Goal: Task Accomplishment & Management: Complete application form

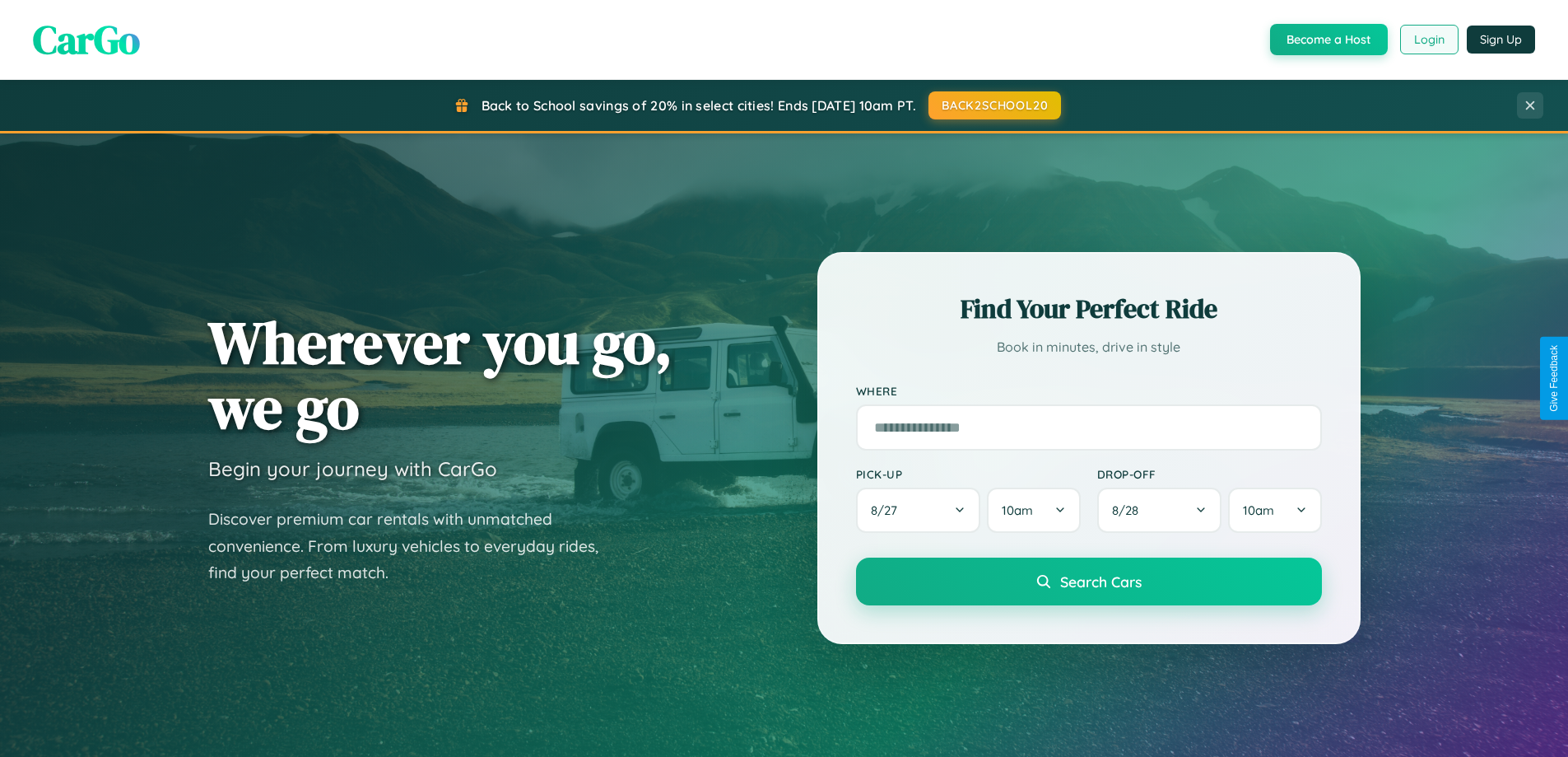
click at [1428, 39] on button "Login" at bounding box center [1429, 39] width 58 height 30
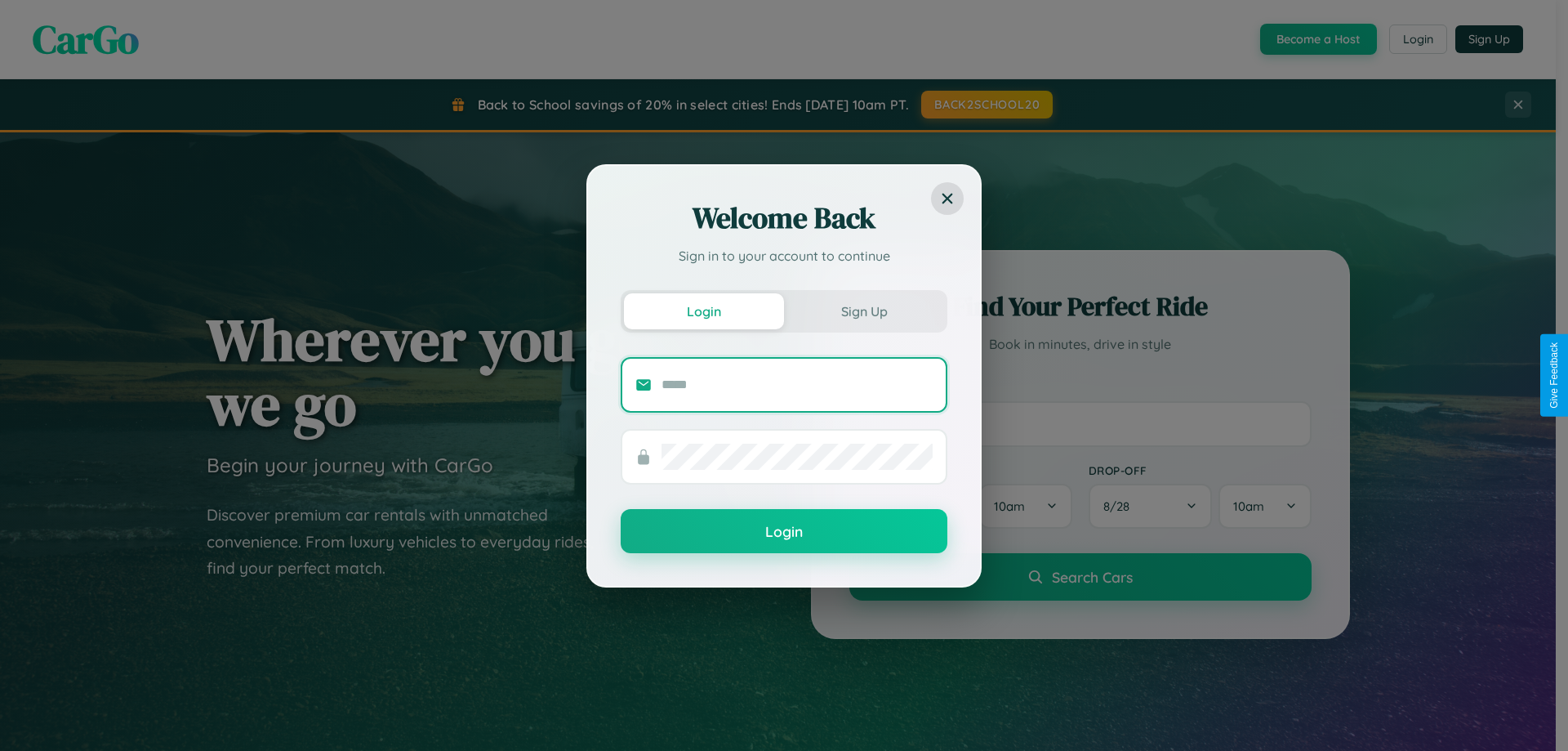
click at [797, 384] on input "text" at bounding box center [796, 384] width 271 height 26
type input "**********"
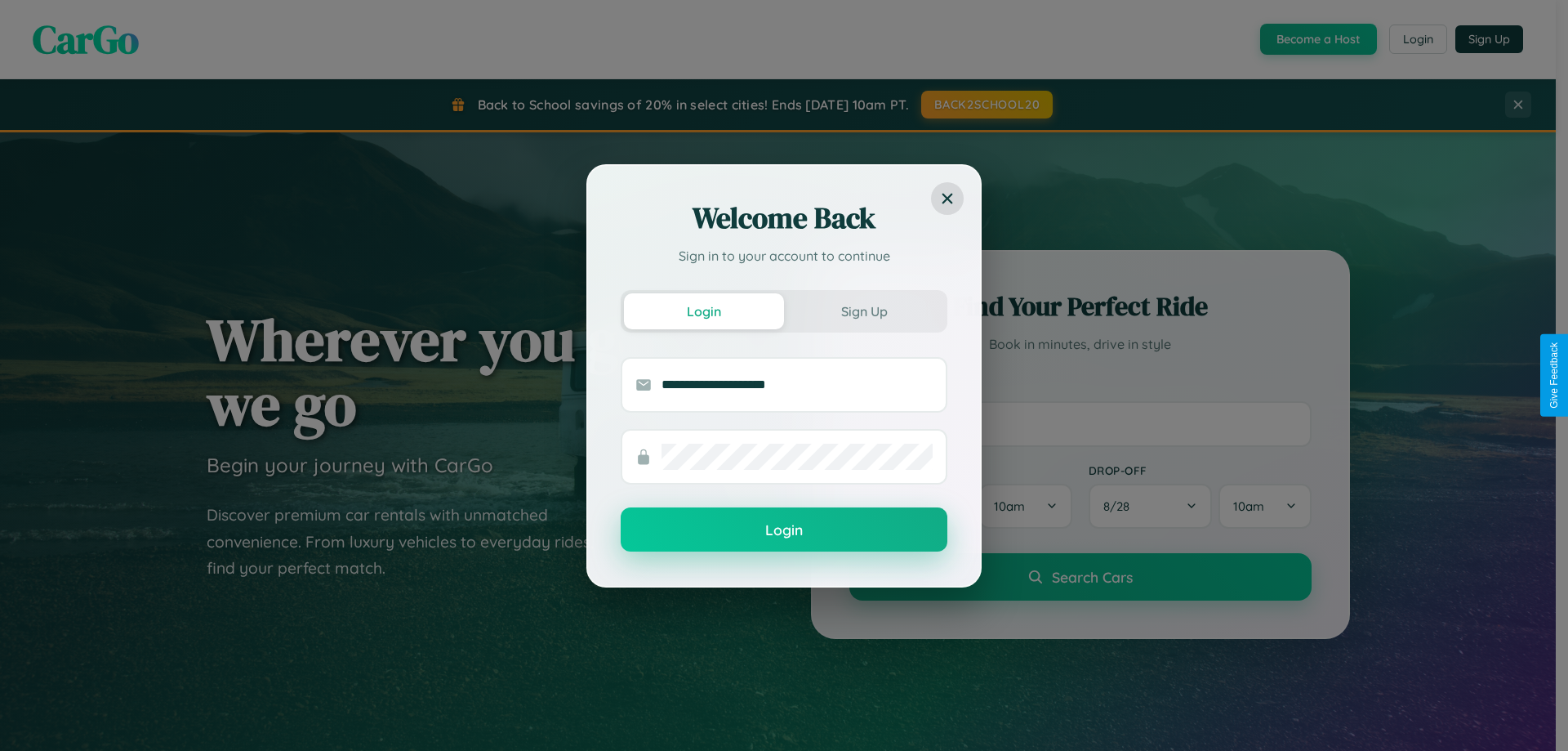
click at [784, 530] on button "Login" at bounding box center [783, 529] width 326 height 44
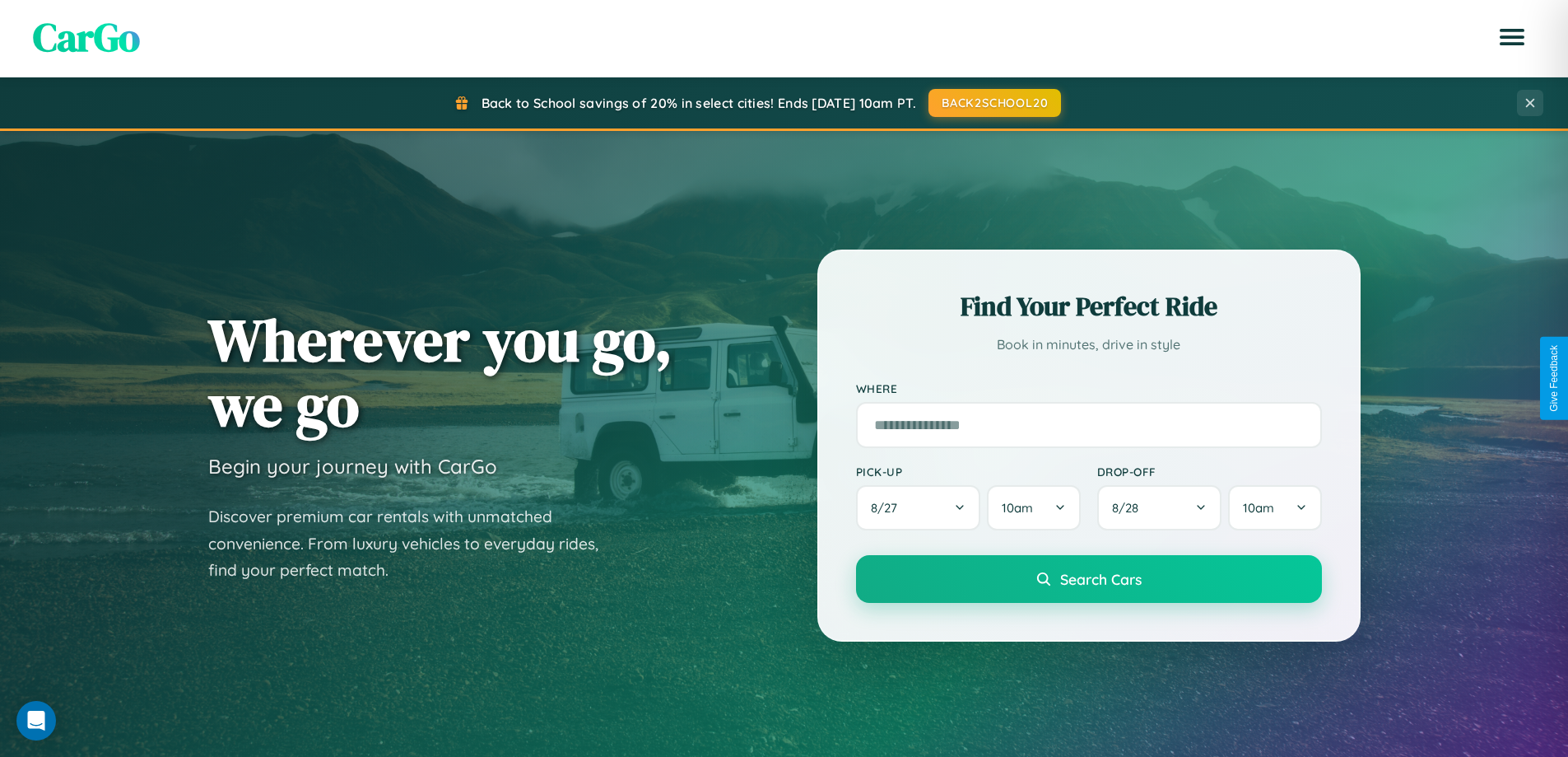
scroll to position [356, 0]
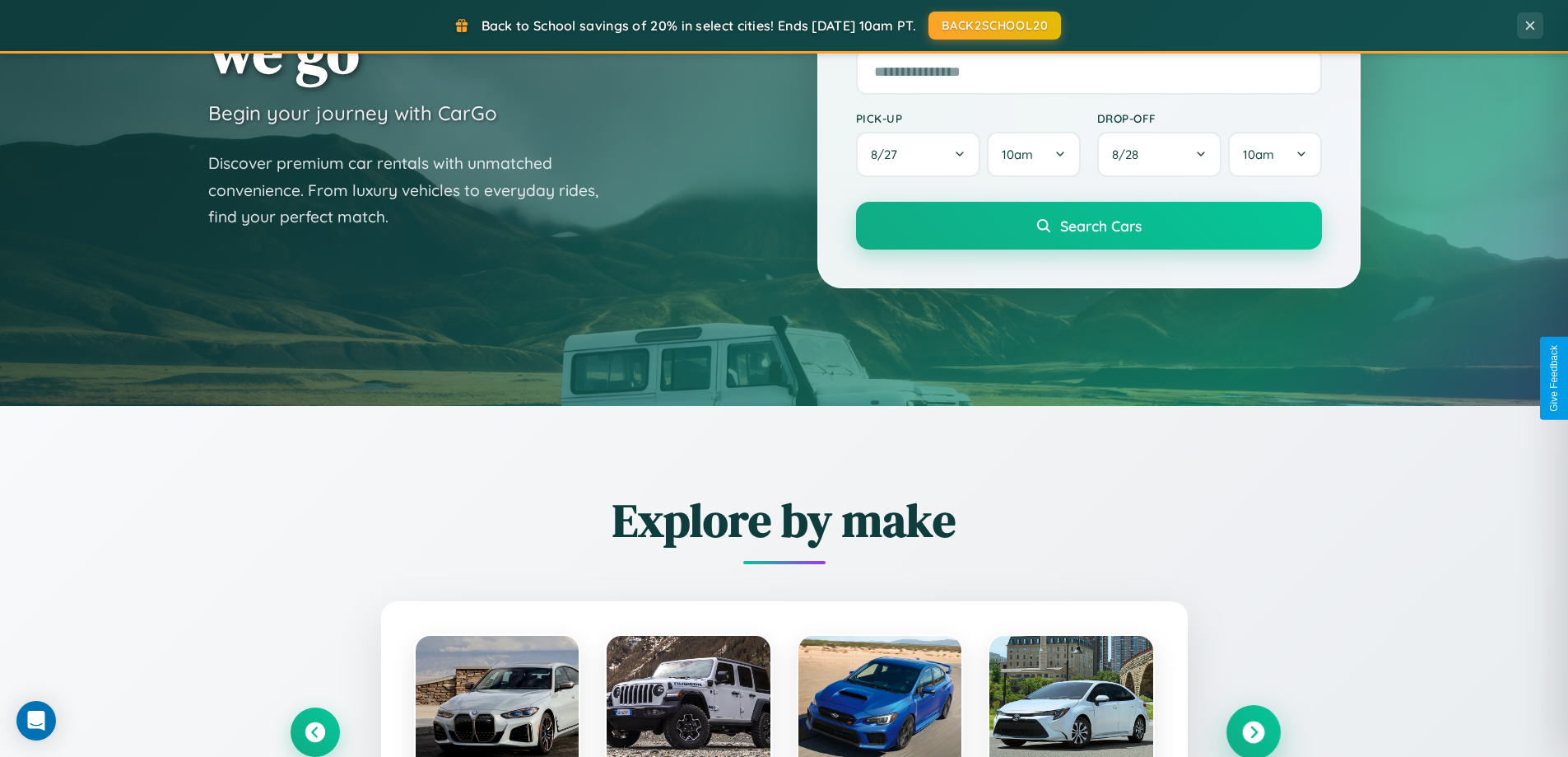
click at [1253, 732] on icon at bounding box center [1254, 733] width 23 height 23
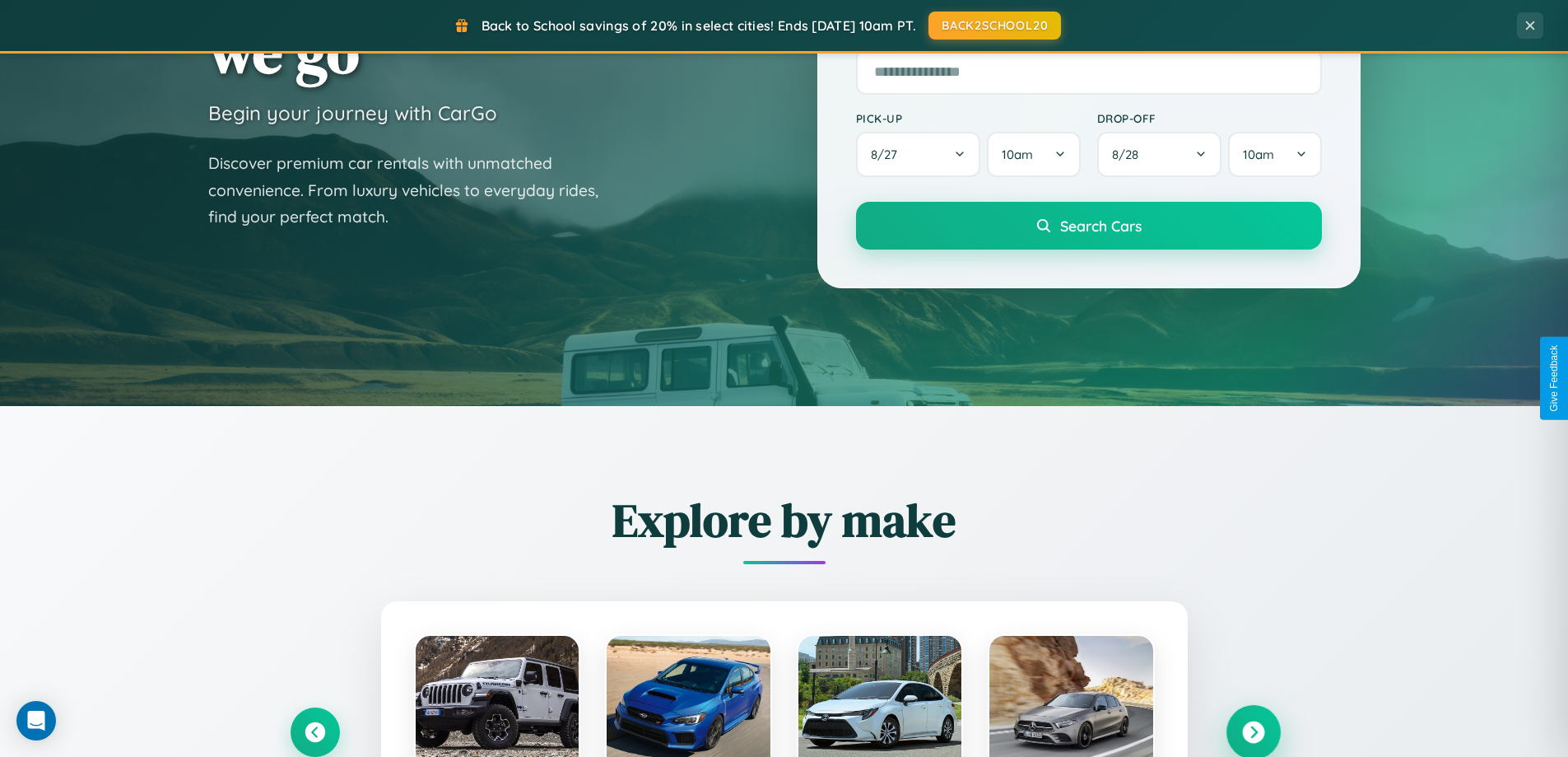
click at [1253, 731] on icon at bounding box center [1254, 733] width 23 height 23
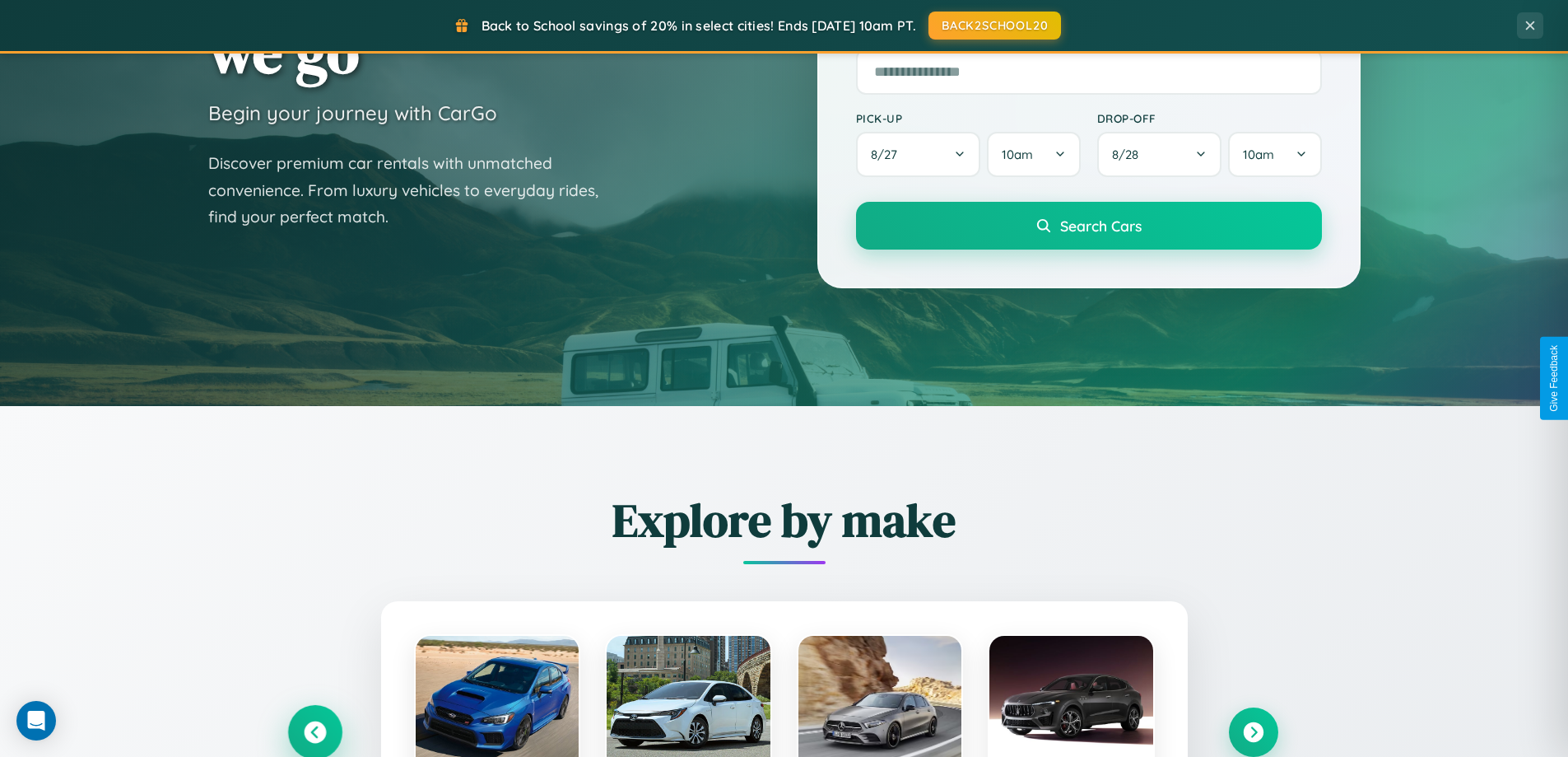
click at [314, 732] on icon at bounding box center [315, 733] width 23 height 23
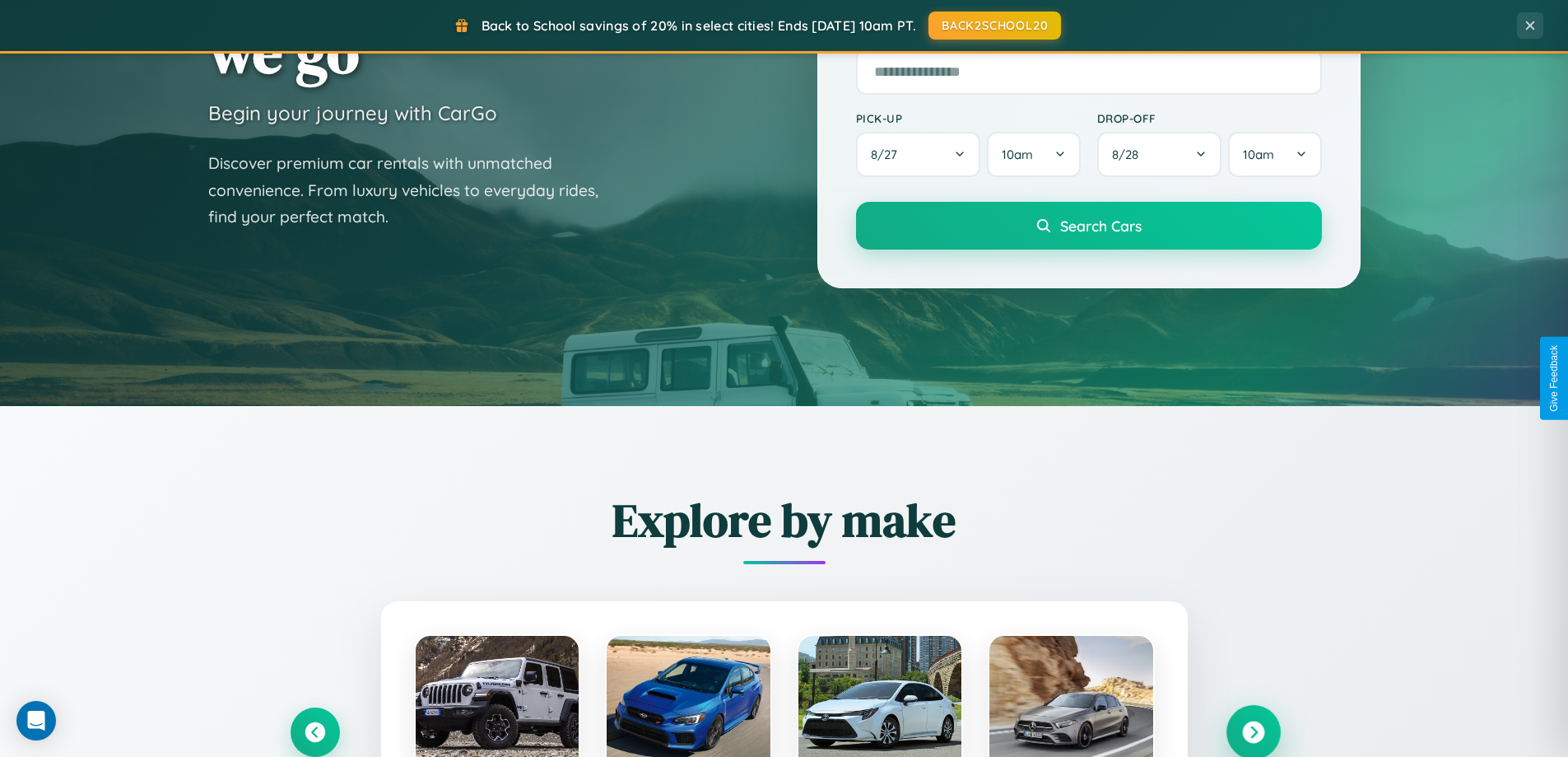
click at [1253, 732] on icon at bounding box center [1254, 733] width 23 height 23
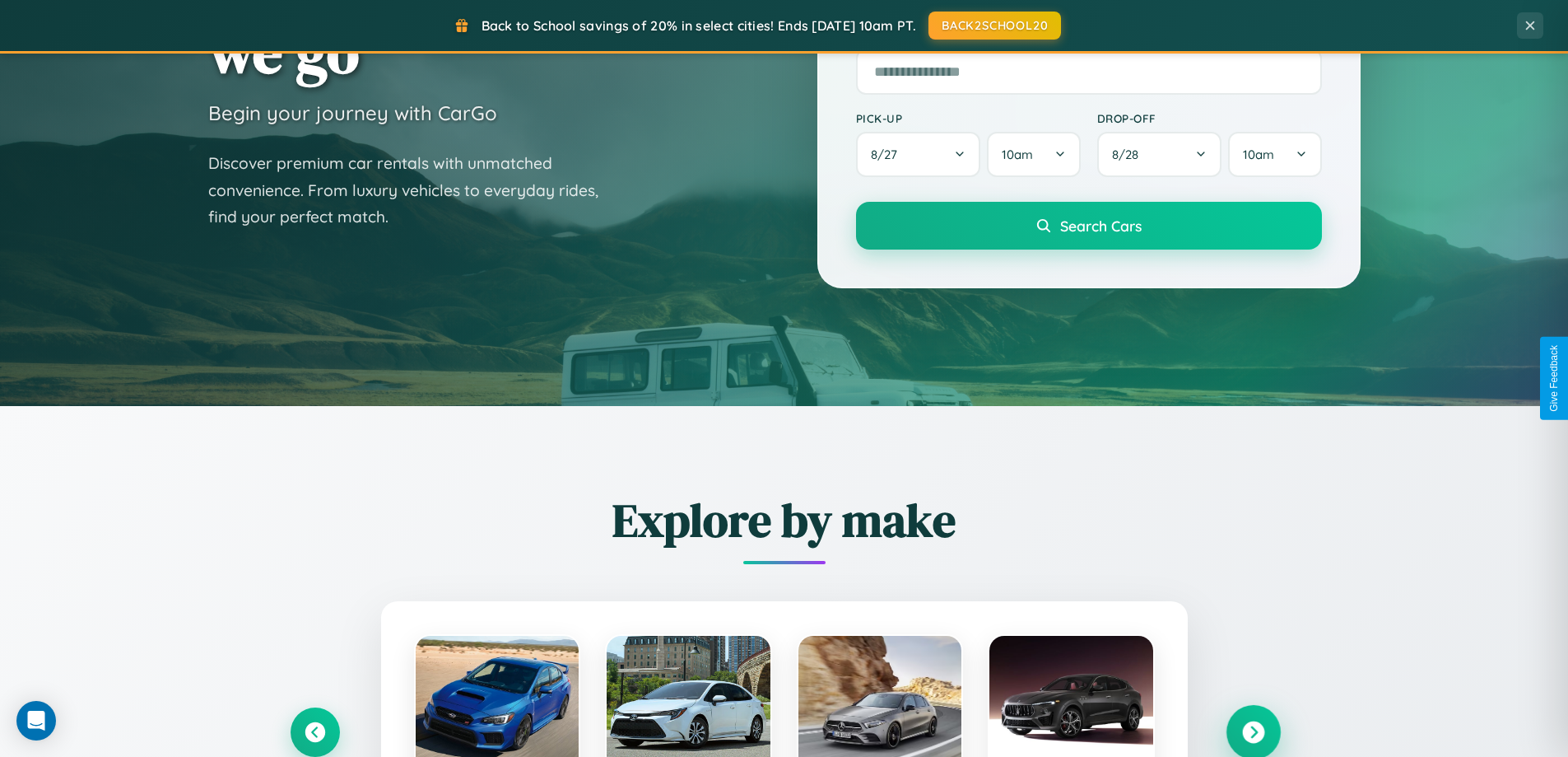
scroll to position [2646, 0]
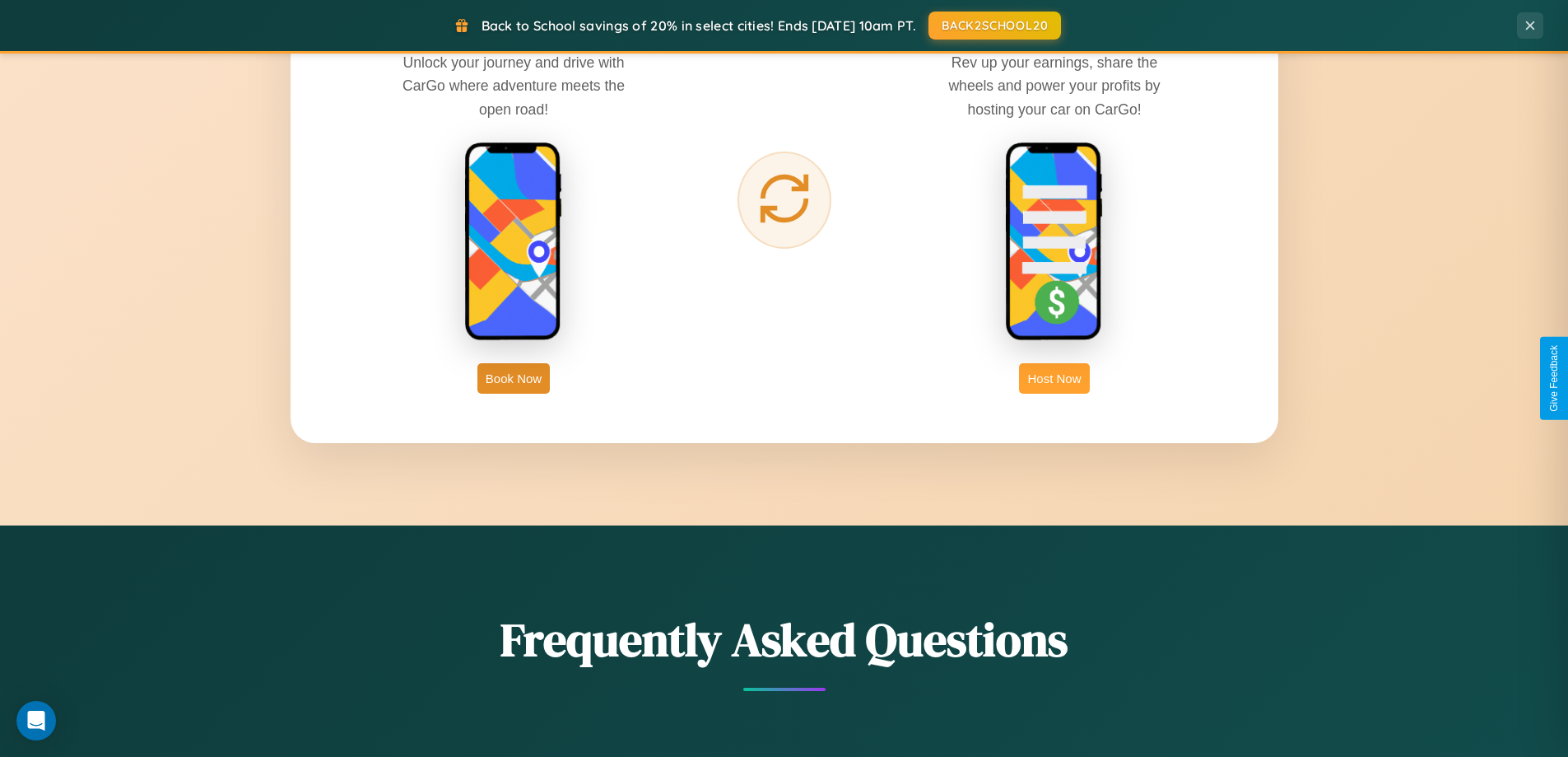
click at [1055, 378] on button "Host Now" at bounding box center [1054, 378] width 70 height 30
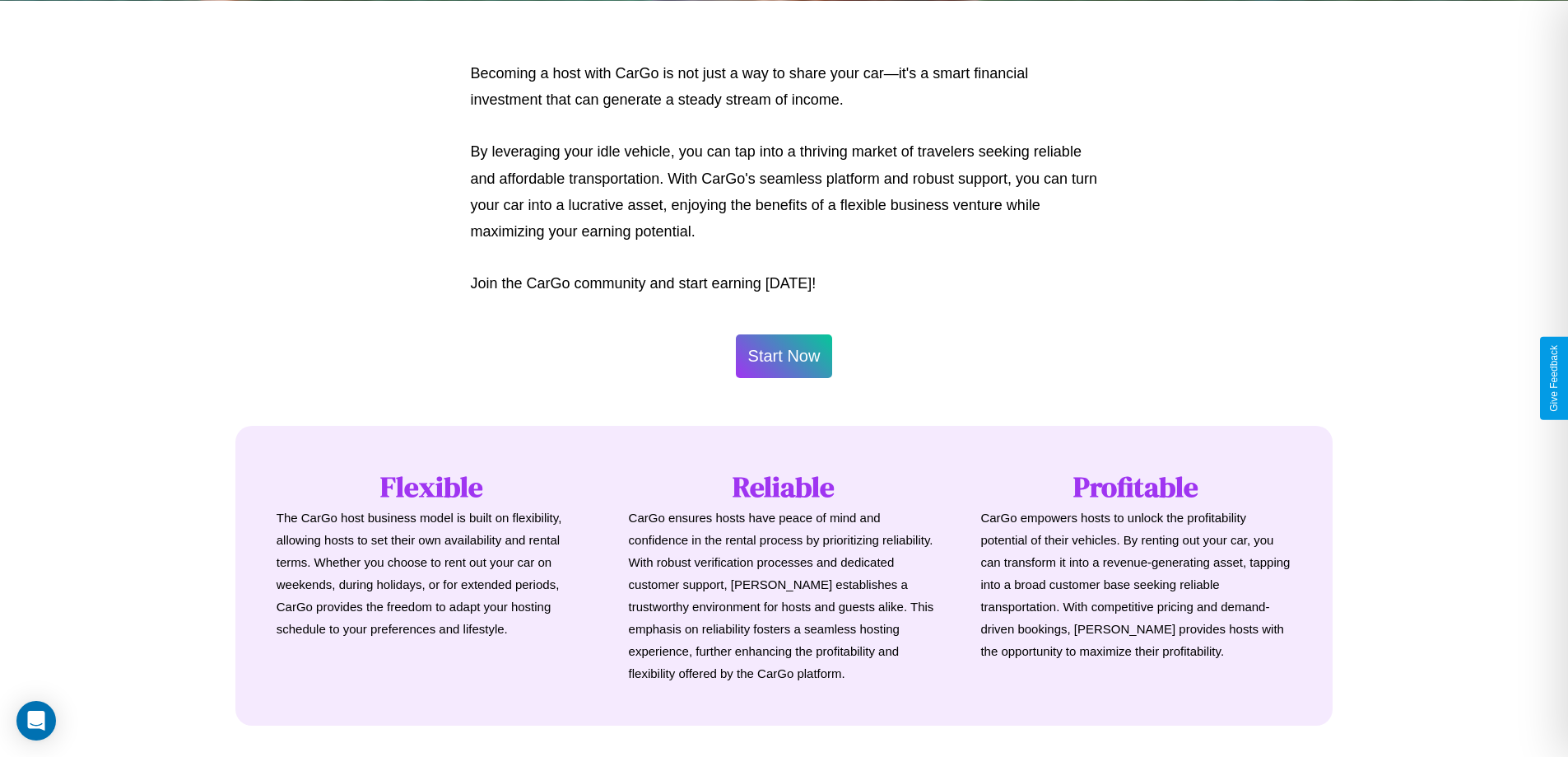
scroll to position [795, 0]
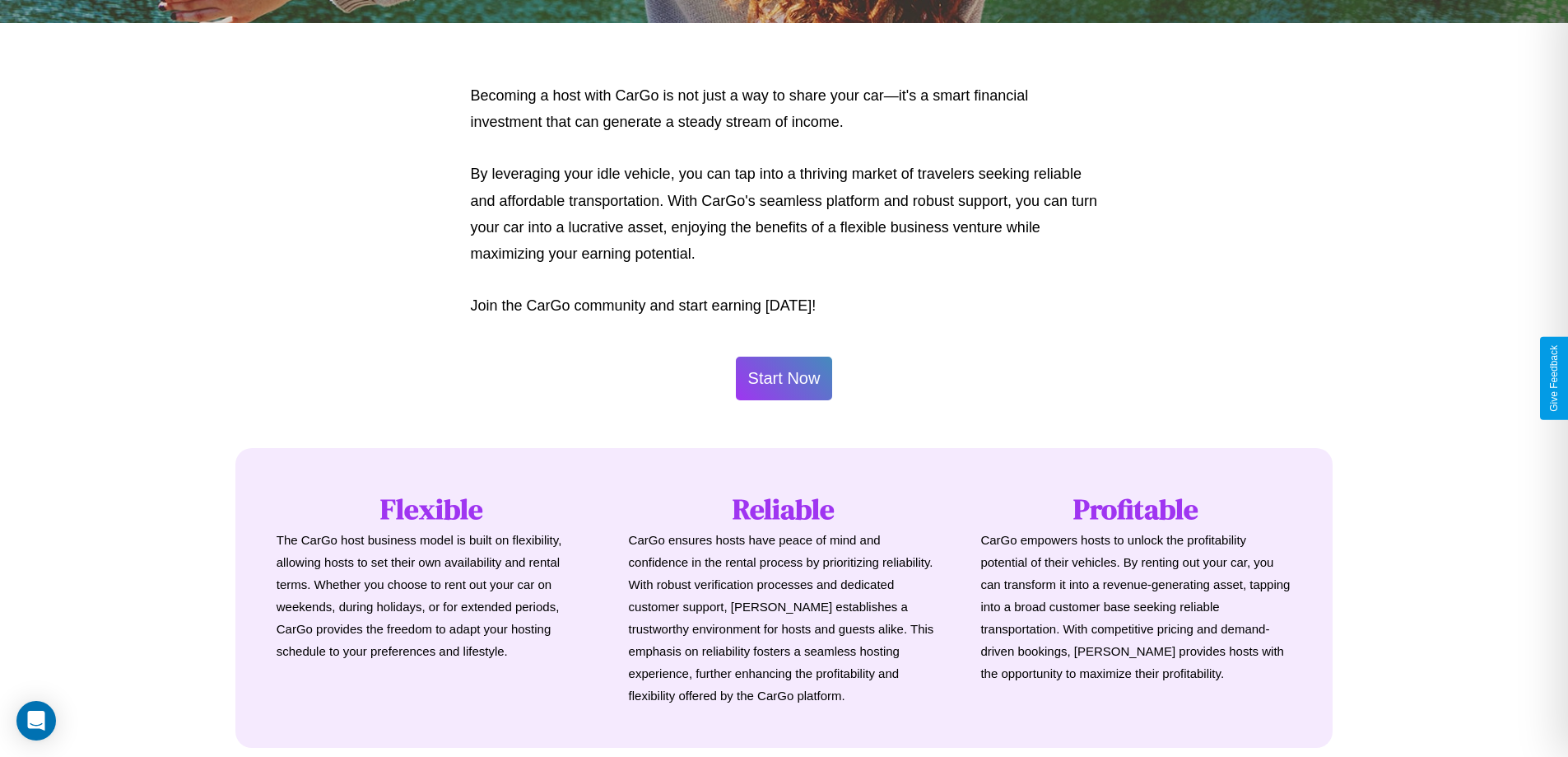
click at [784, 378] on button "Start Now" at bounding box center [785, 378] width 98 height 44
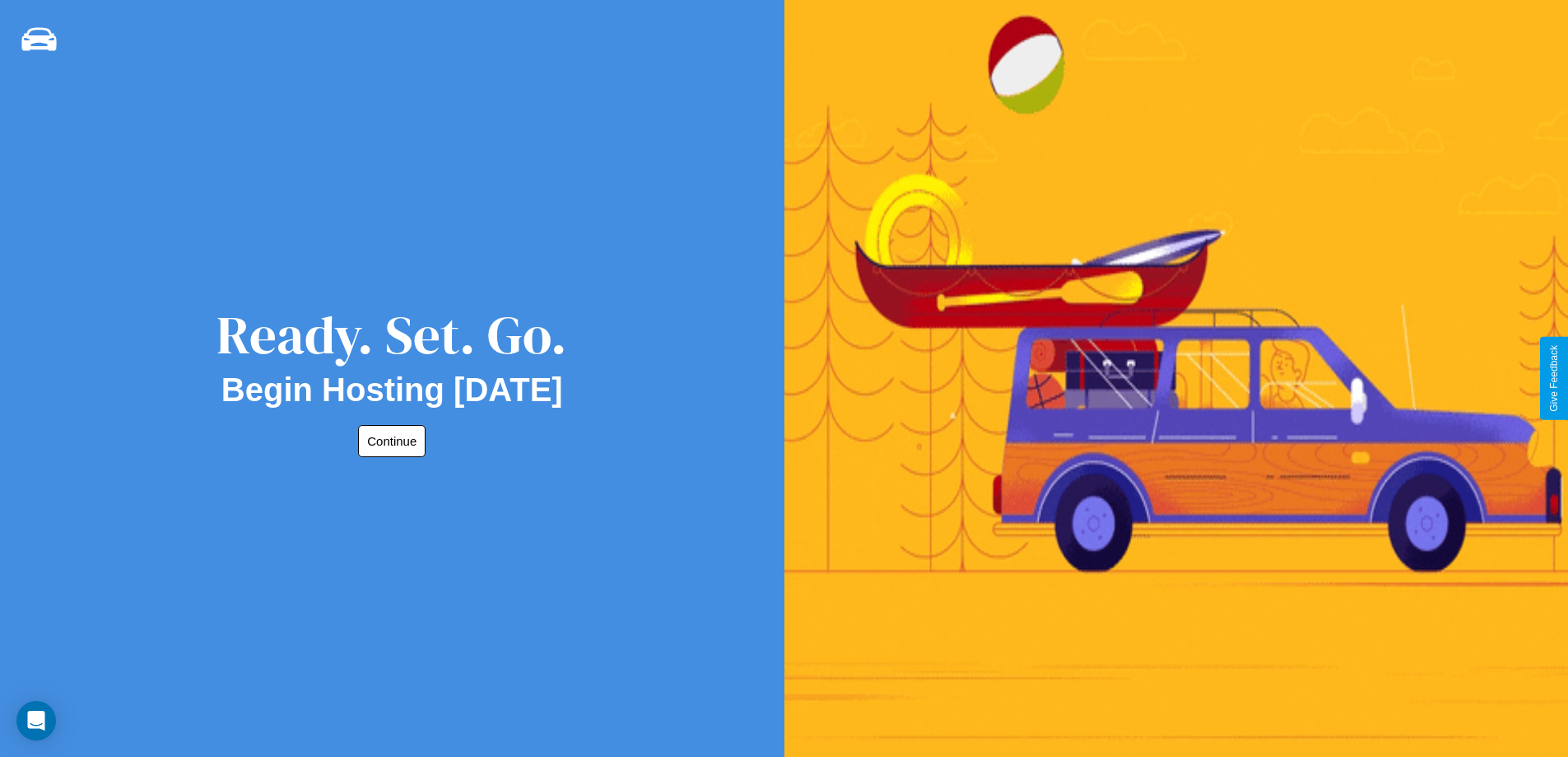
click at [388, 441] on button "Continue" at bounding box center [392, 441] width 68 height 32
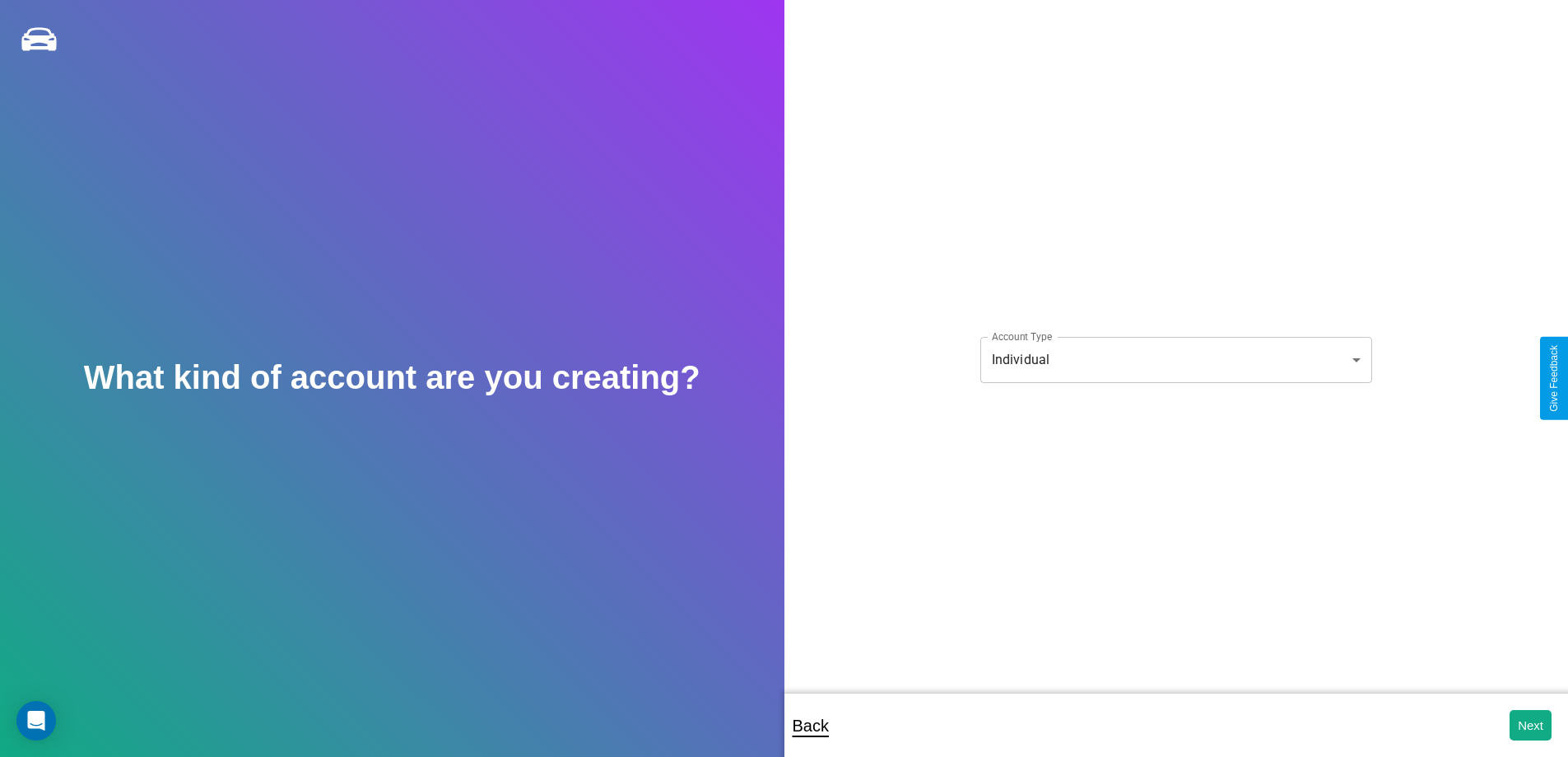
click at [1176, 359] on body "**********" at bounding box center [784, 389] width 1568 height 779
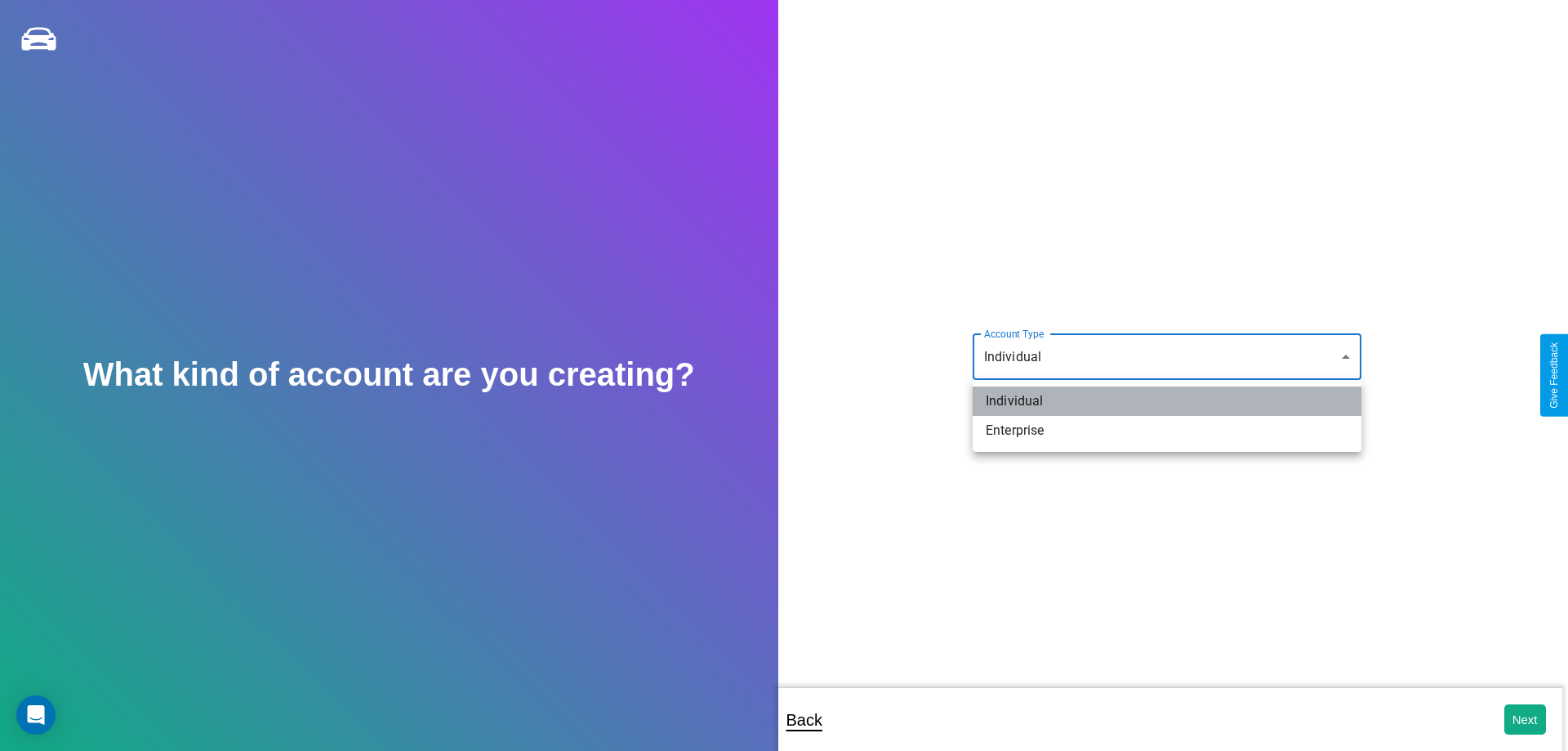
click at [1167, 401] on li "Individual" at bounding box center [1167, 401] width 389 height 30
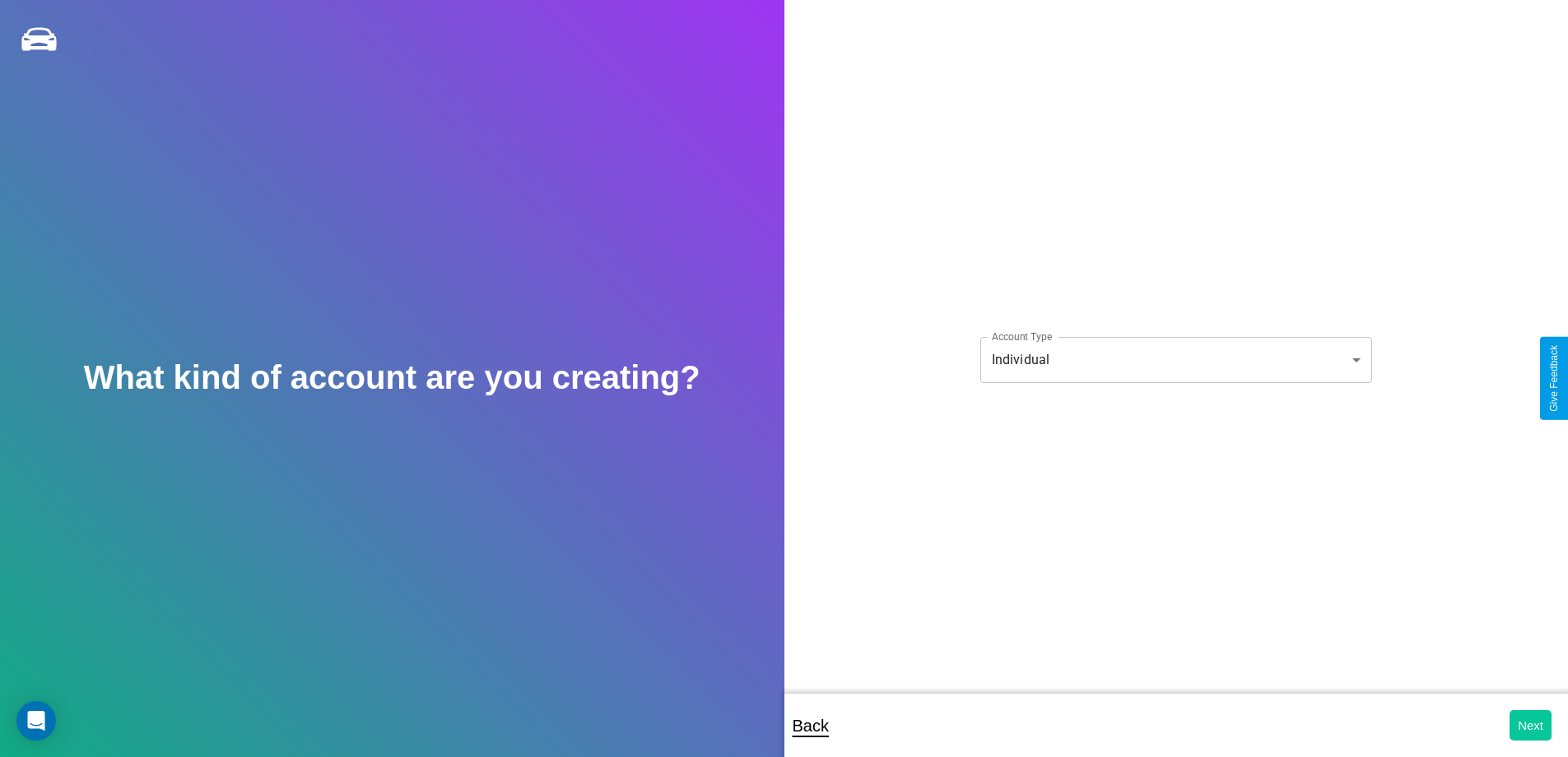
click at [1530, 725] on button "Next" at bounding box center [1530, 725] width 42 height 30
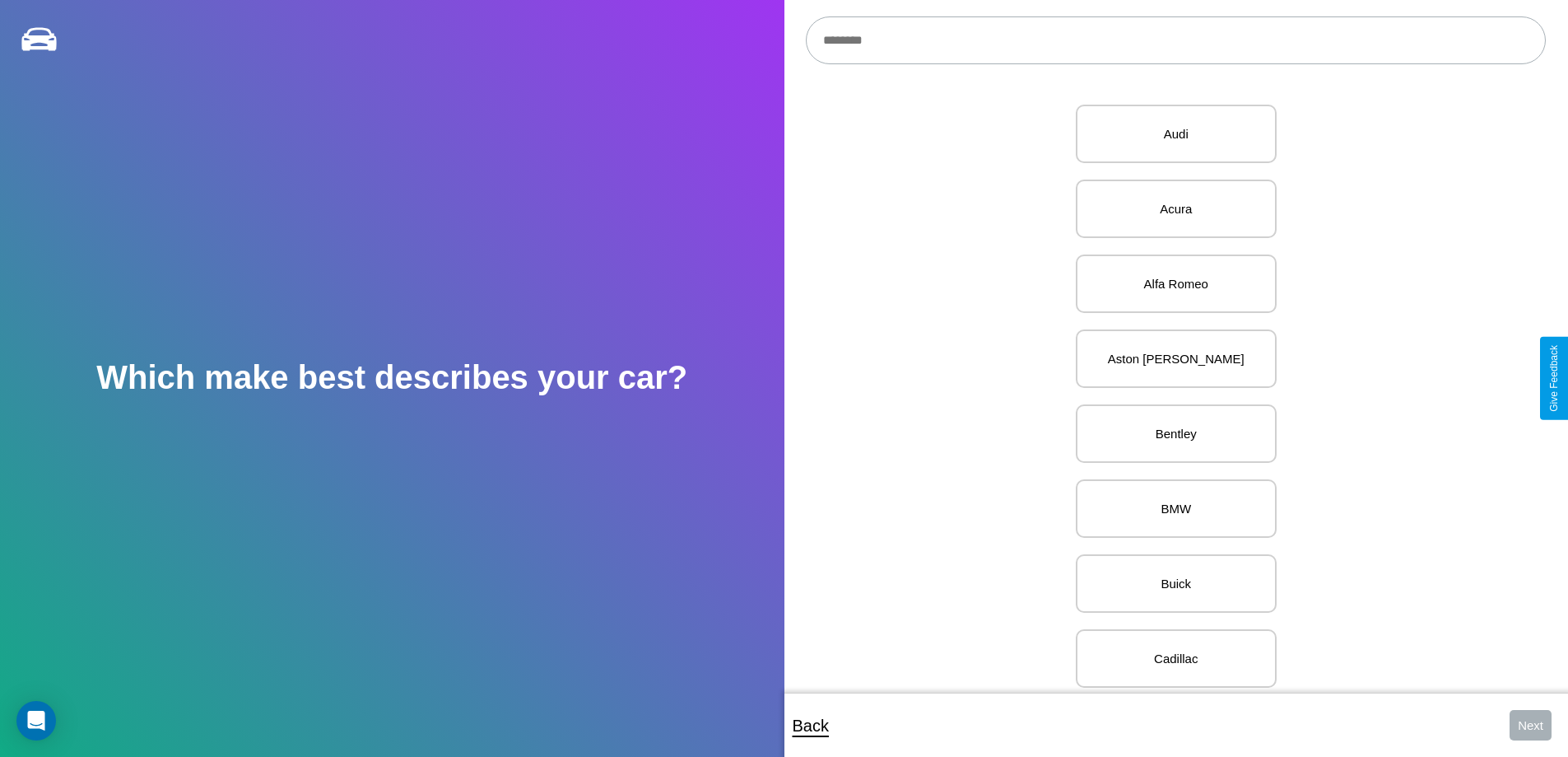
click at [1176, 40] on input "text" at bounding box center [1175, 40] width 740 height 48
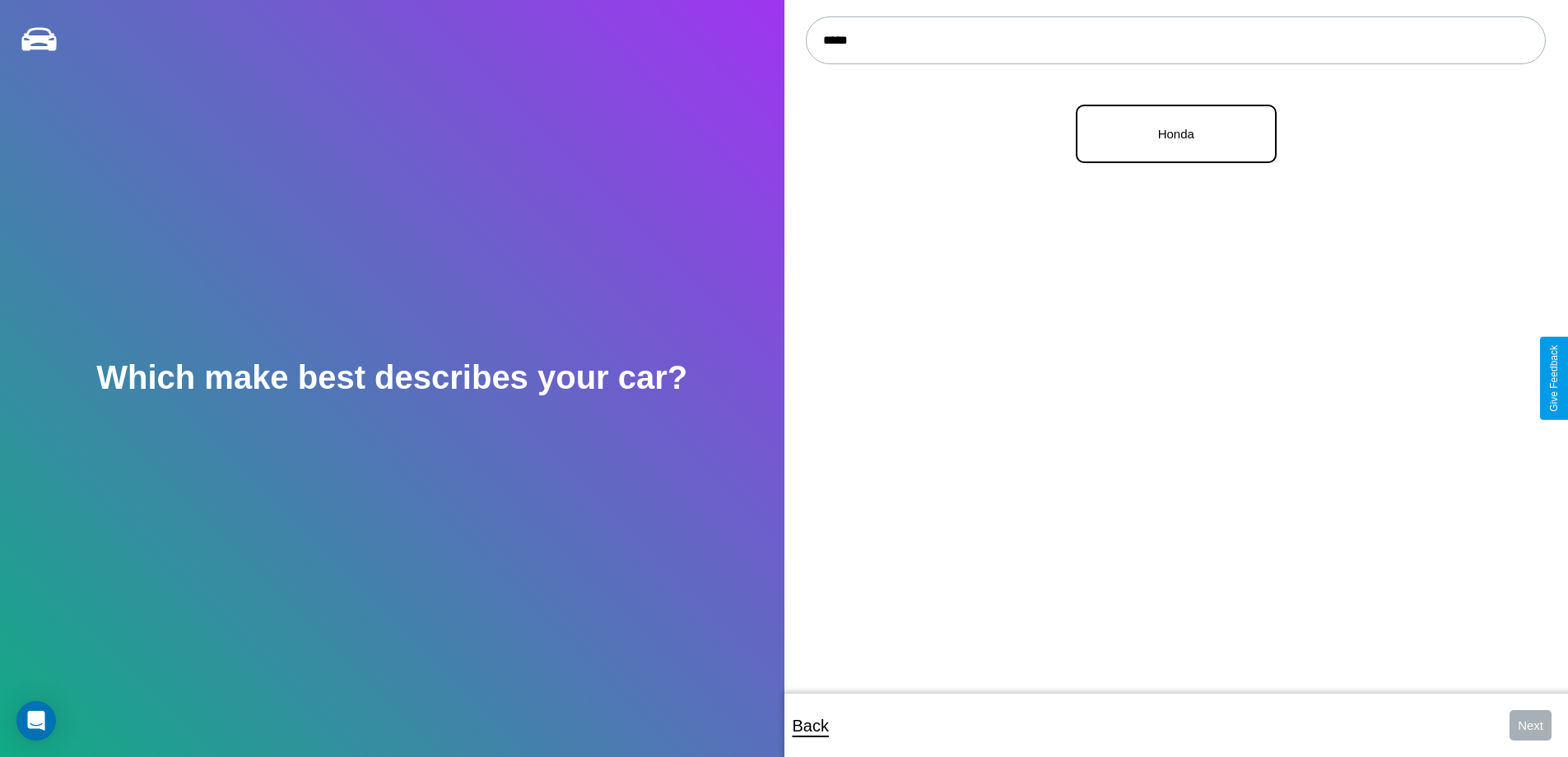
type input "*****"
click at [1169, 134] on p "Honda" at bounding box center [1177, 134] width 165 height 23
click at [1530, 725] on button "Next" at bounding box center [1530, 725] width 42 height 30
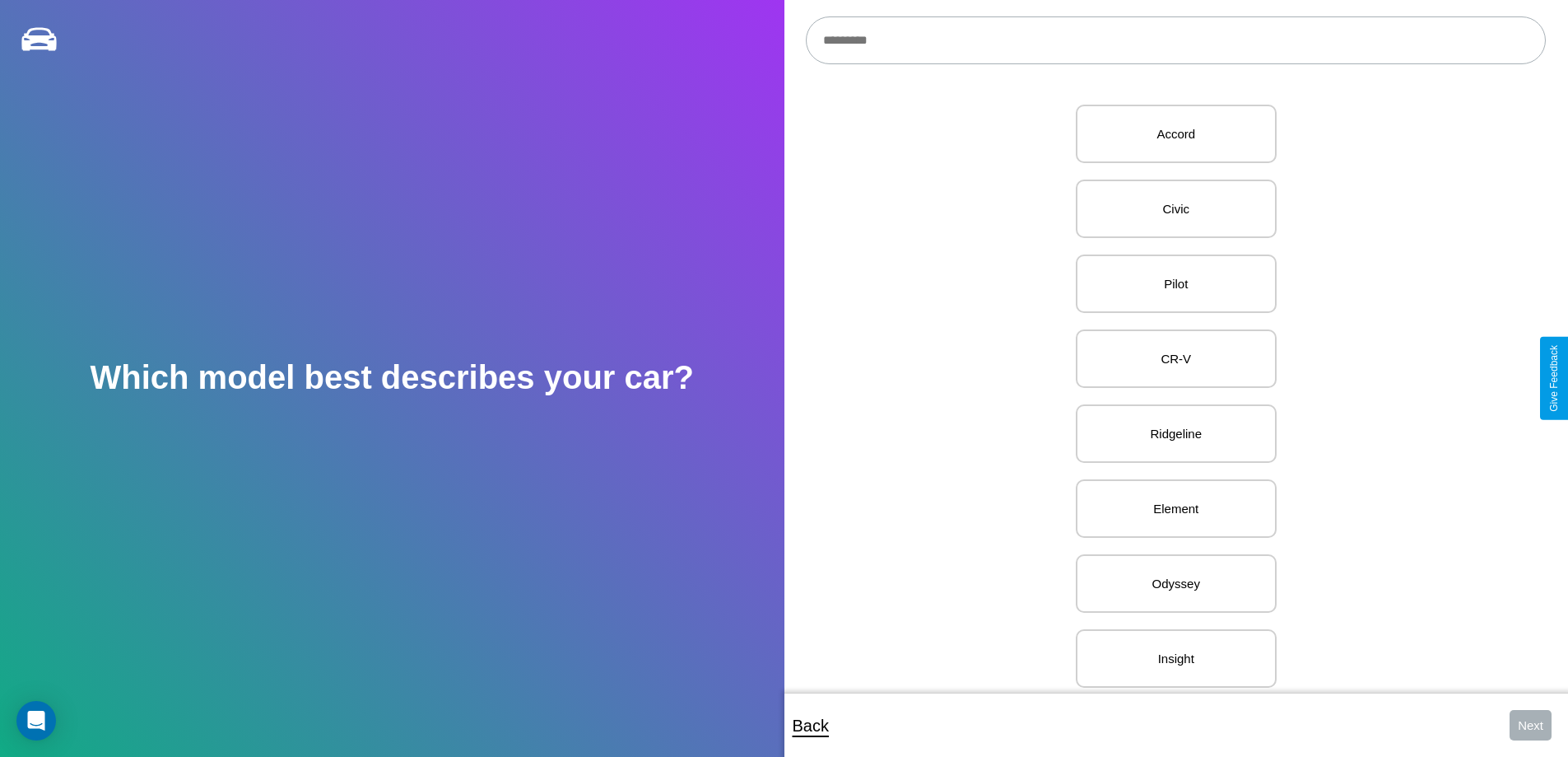
click at [1176, 40] on input "text" at bounding box center [1175, 40] width 740 height 48
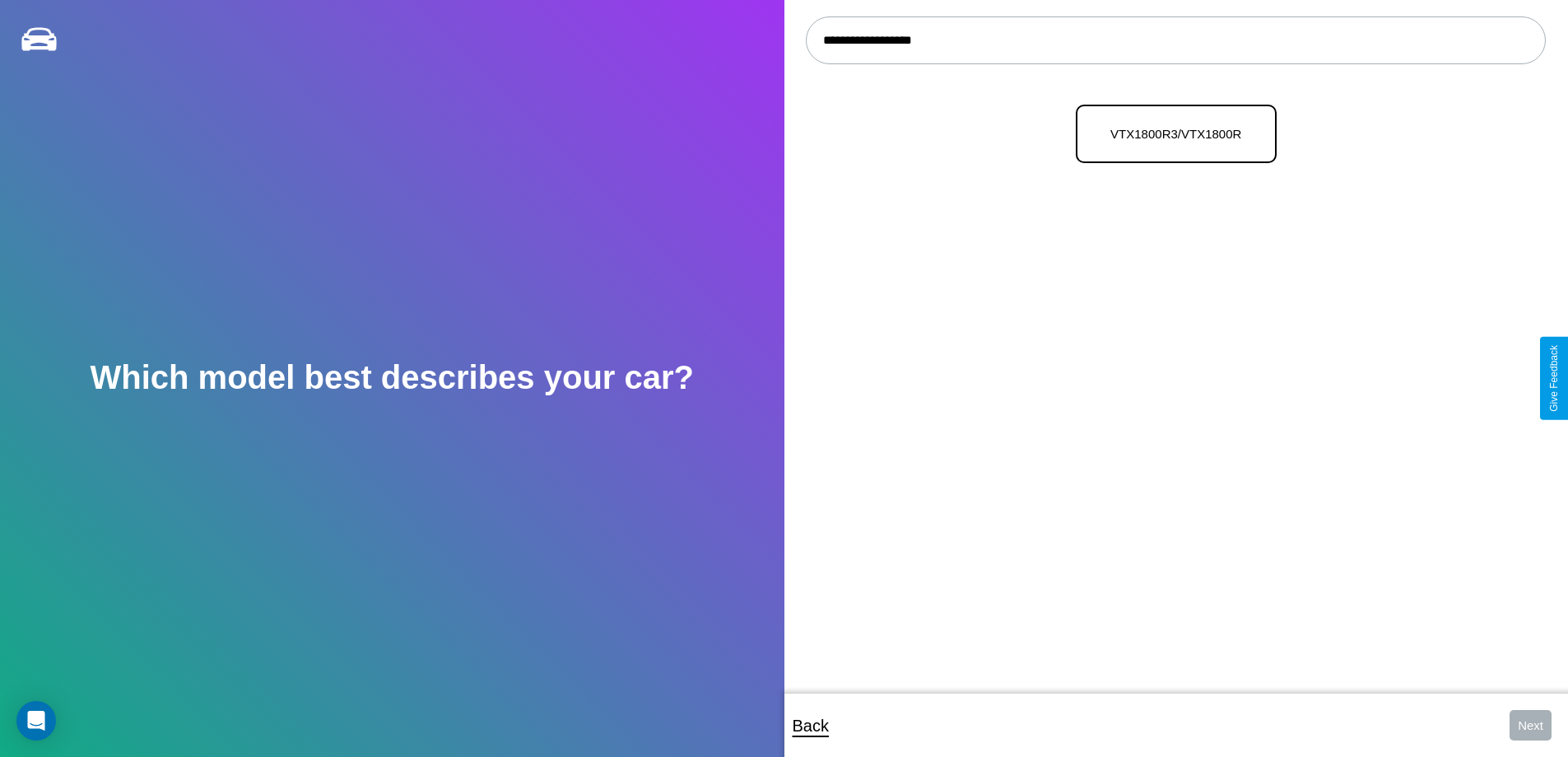
type input "**********"
click at [1169, 134] on p "VTX1800R3/VTX1800R" at bounding box center [1177, 134] width 165 height 23
click at [1530, 725] on button "Next" at bounding box center [1530, 725] width 42 height 30
